Goal: Communication & Community: Share content

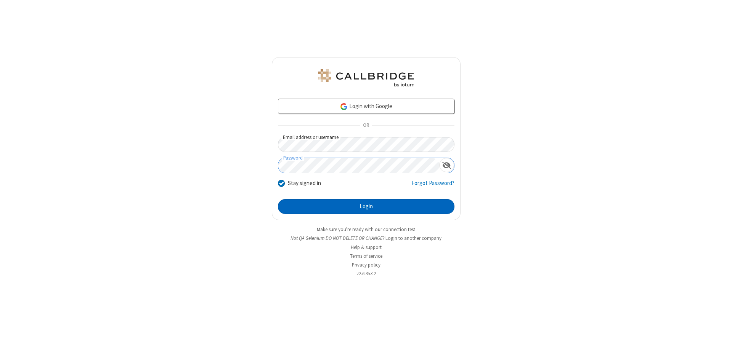
click at [366, 207] on button "Login" at bounding box center [366, 206] width 176 height 15
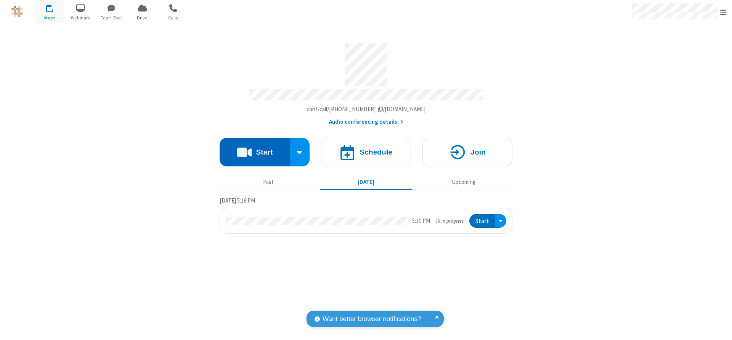
click at [255, 149] on button "Start" at bounding box center [255, 152] width 71 height 29
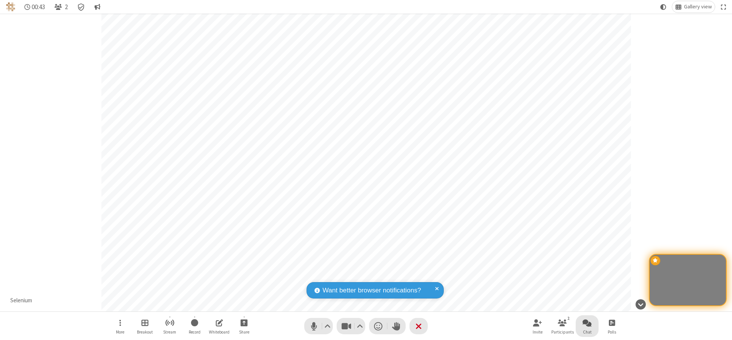
click at [587, 323] on span "Open chat" at bounding box center [586, 323] width 9 height 10
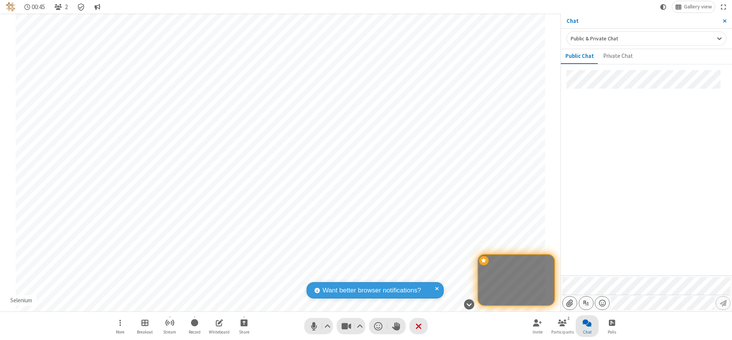
type input "C:\fakepath\doc_test.docx"
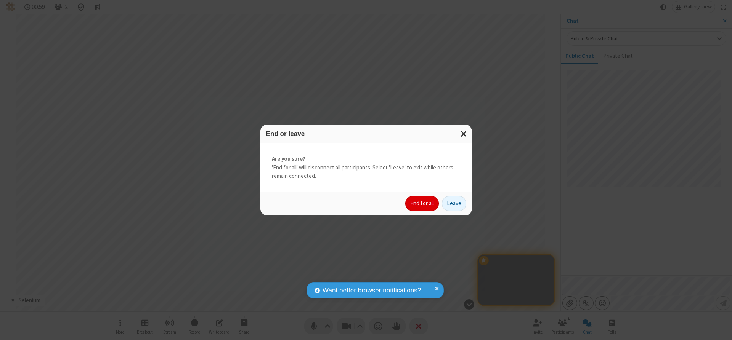
click at [422, 204] on button "End for all" at bounding box center [422, 203] width 34 height 15
